Goal: Find specific page/section: Find specific page/section

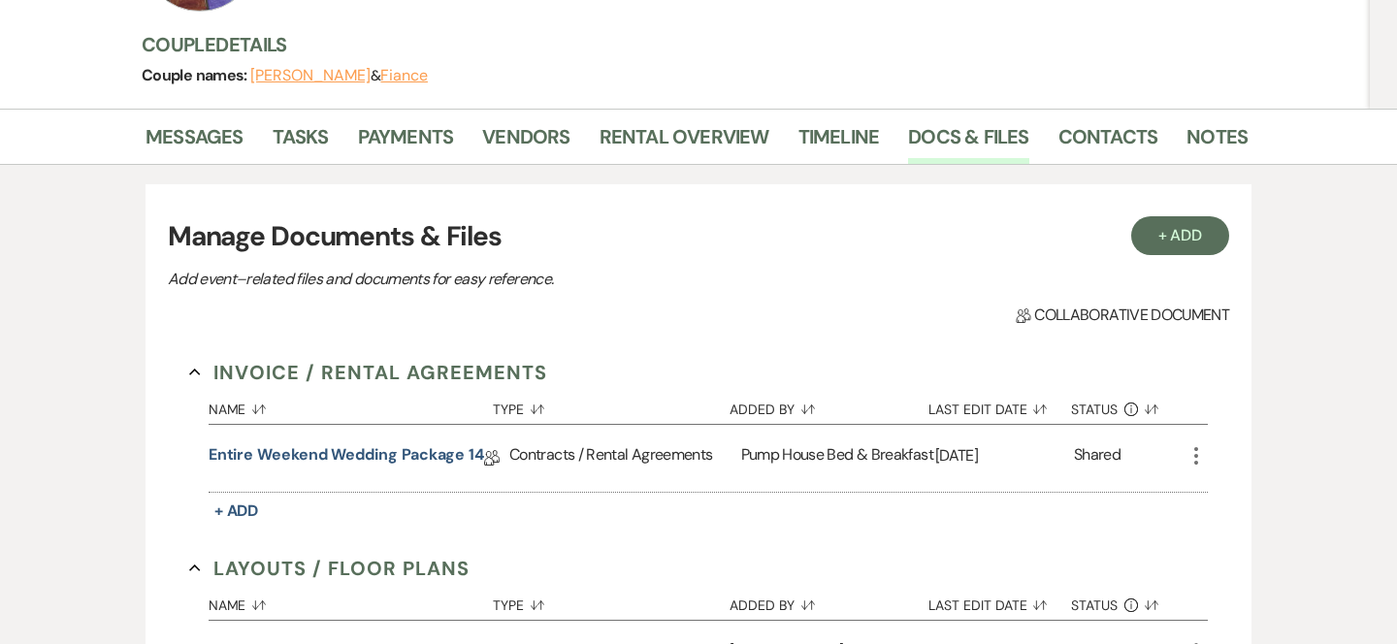
scroll to position [360, 0]
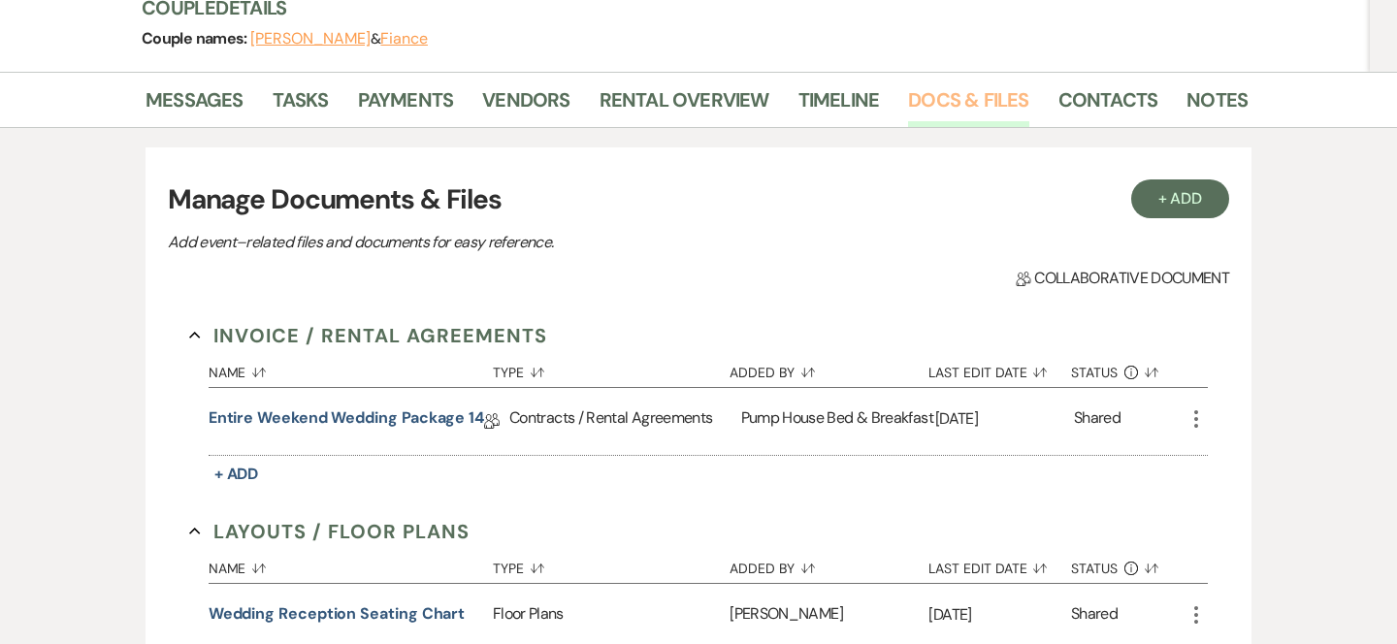
click at [943, 98] on link "Docs & Files" at bounding box center [968, 105] width 120 height 43
click at [414, 107] on link "Payments" at bounding box center [406, 105] width 96 height 43
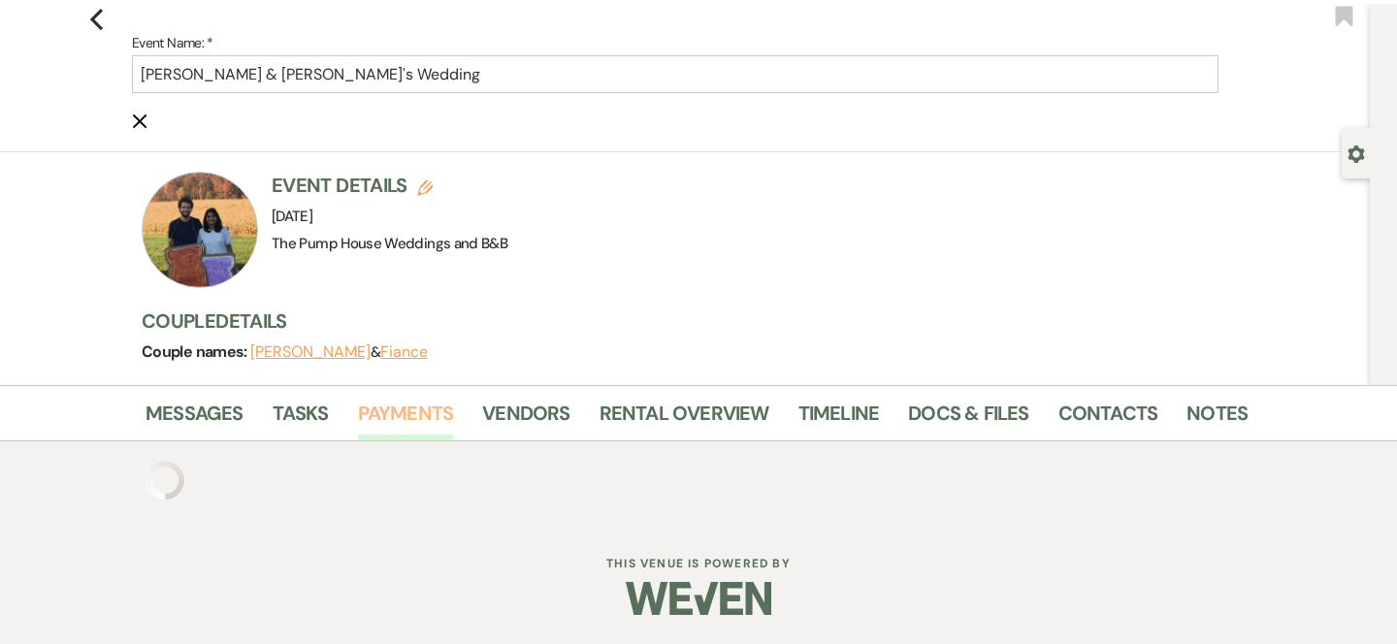
click at [423, 420] on link "Payments" at bounding box center [406, 419] width 96 height 43
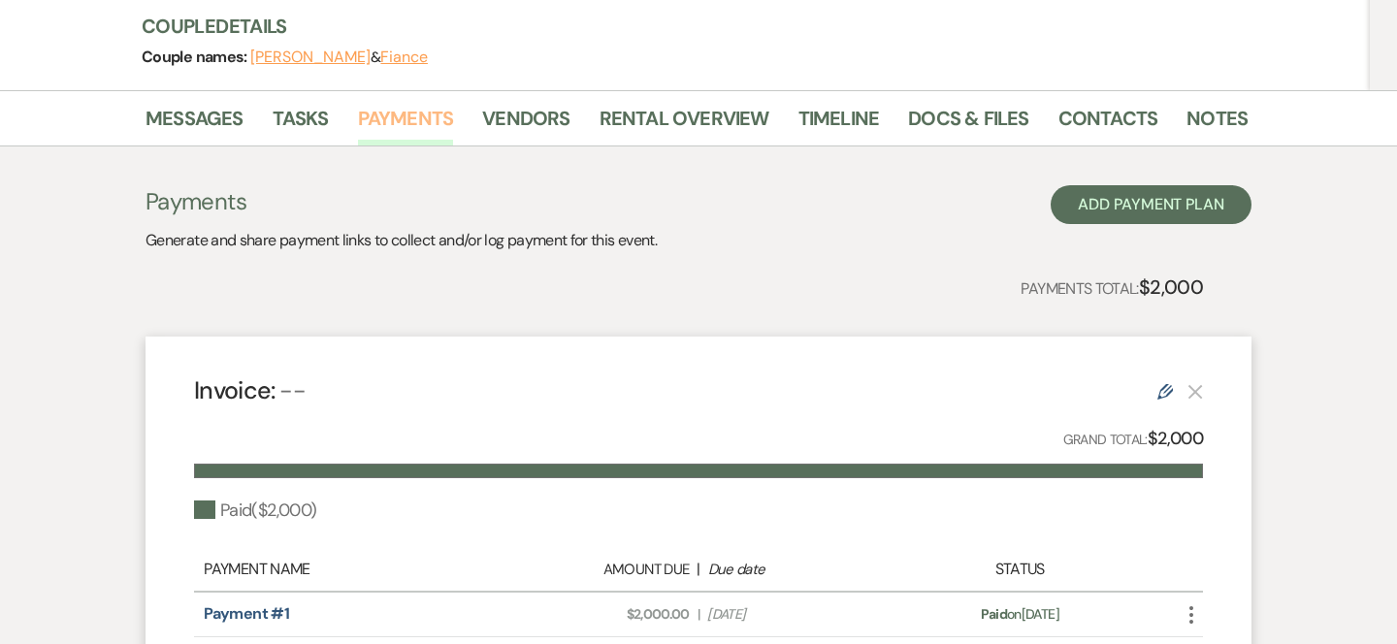
scroll to position [274, 0]
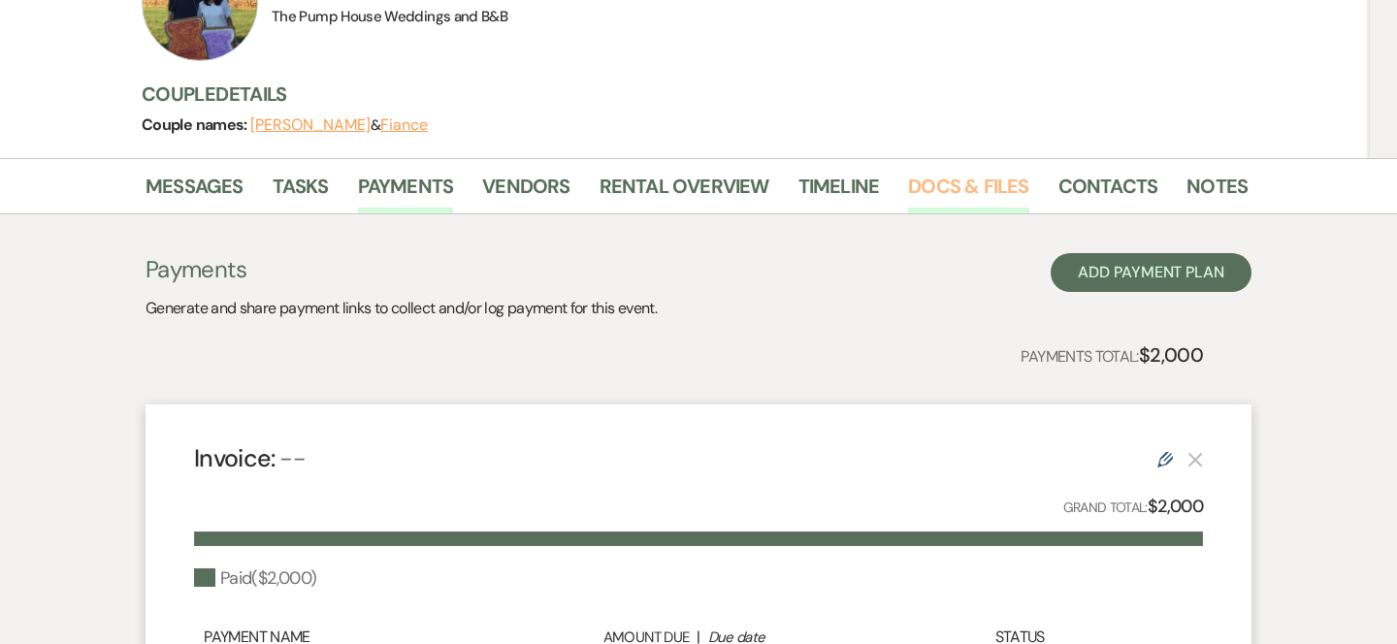
click at [938, 177] on link "Docs & Files" at bounding box center [968, 192] width 120 height 43
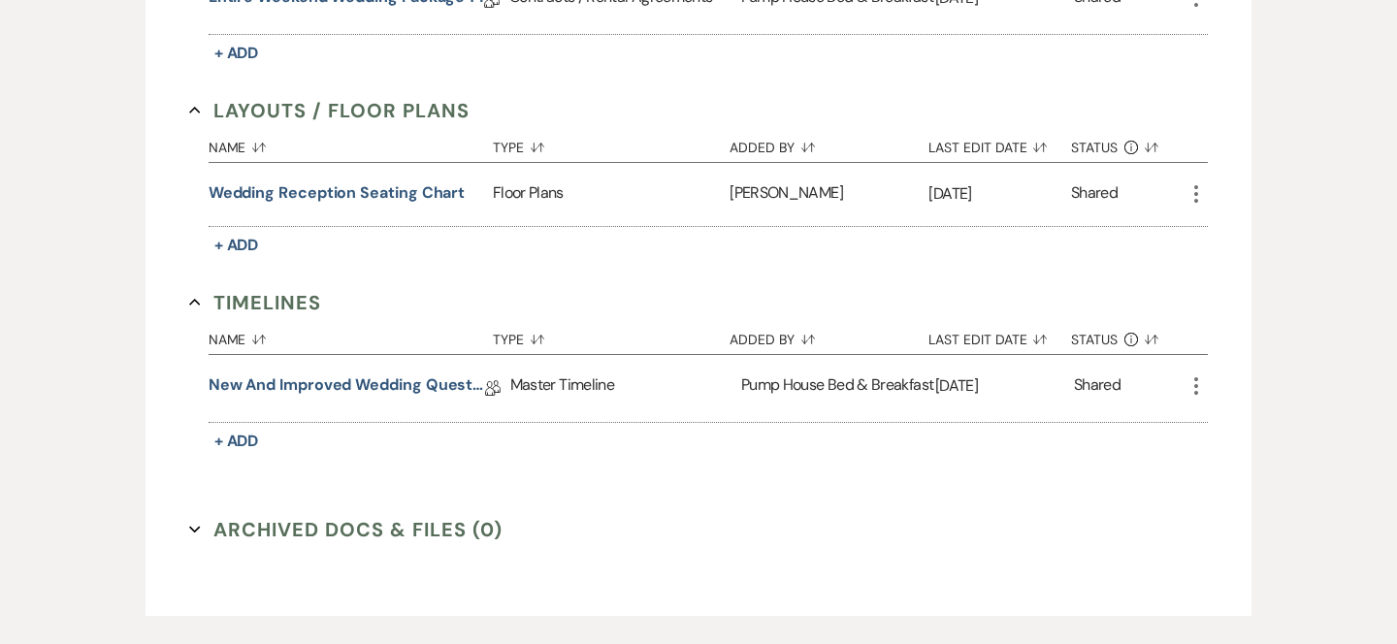
scroll to position [895, 0]
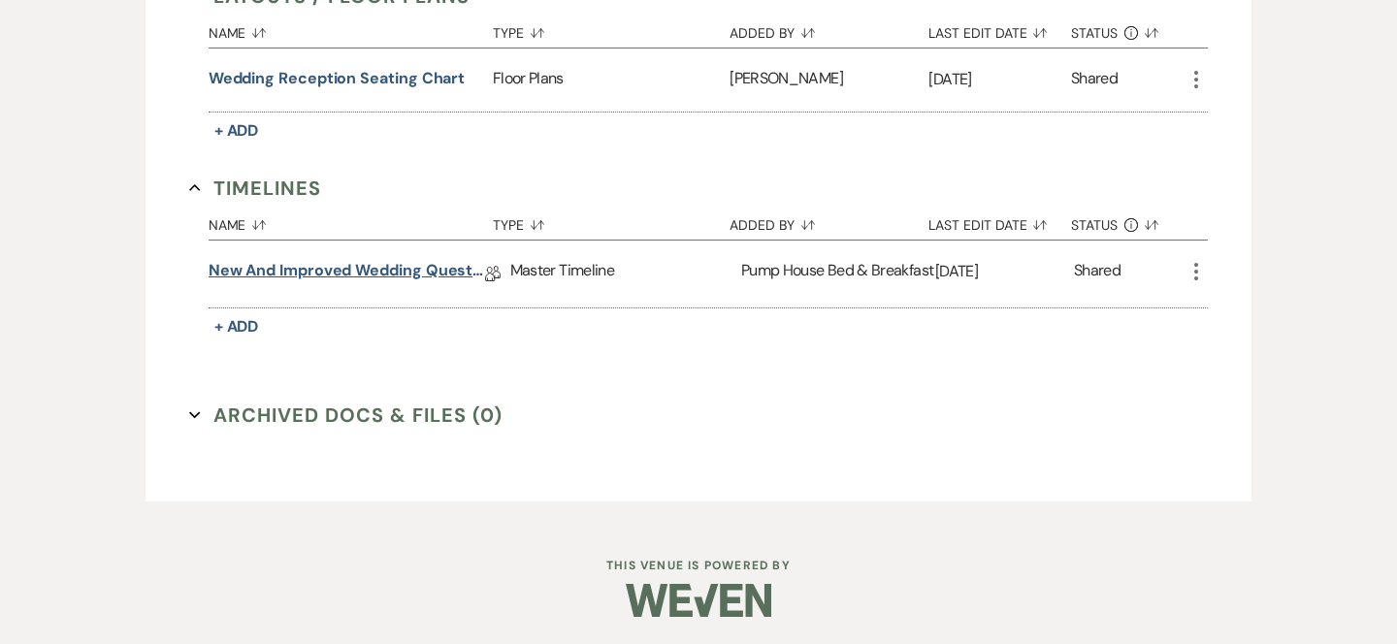
click at [448, 273] on link "New and improved Wedding Questionnaire" at bounding box center [347, 274] width 276 height 30
